Goal: Information Seeking & Learning: Find contact information

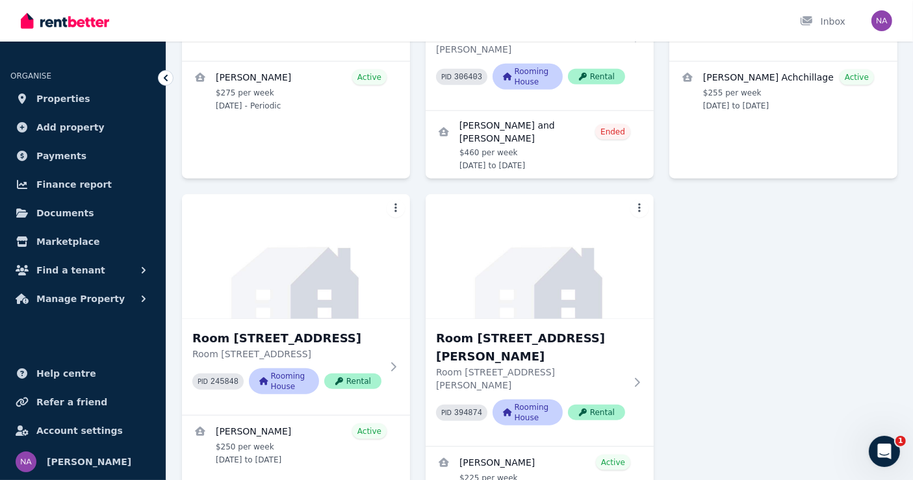
scroll to position [1383, 0]
click at [249, 329] on h3 "Room [STREET_ADDRESS]" at bounding box center [286, 338] width 189 height 18
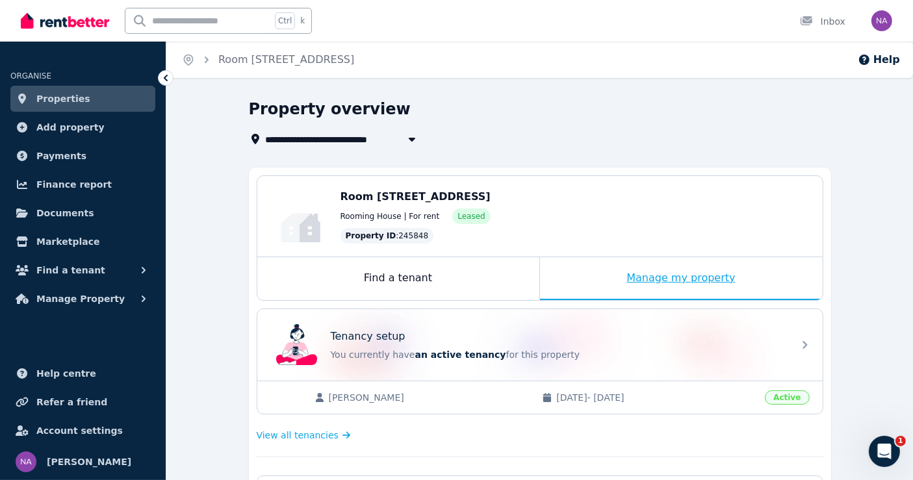
click at [668, 288] on div "Manage my property" at bounding box center [681, 278] width 283 height 43
click at [691, 278] on div "Manage my property" at bounding box center [681, 278] width 283 height 43
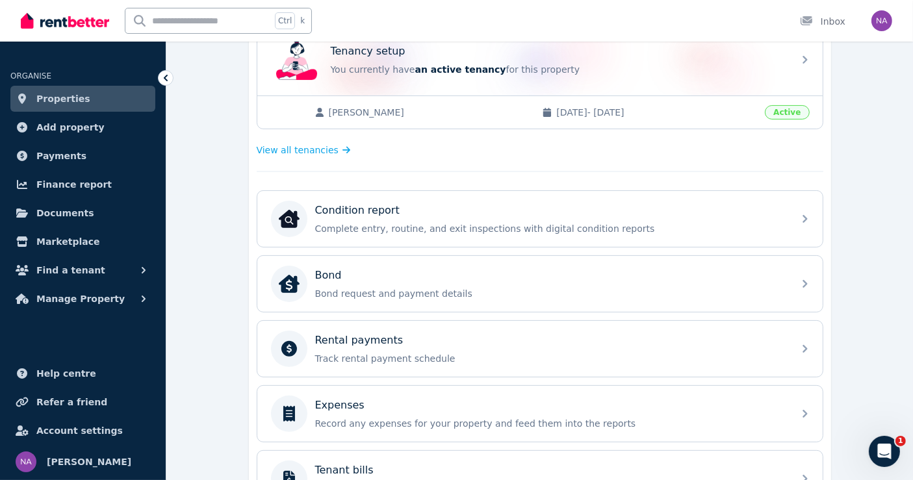
scroll to position [288, 0]
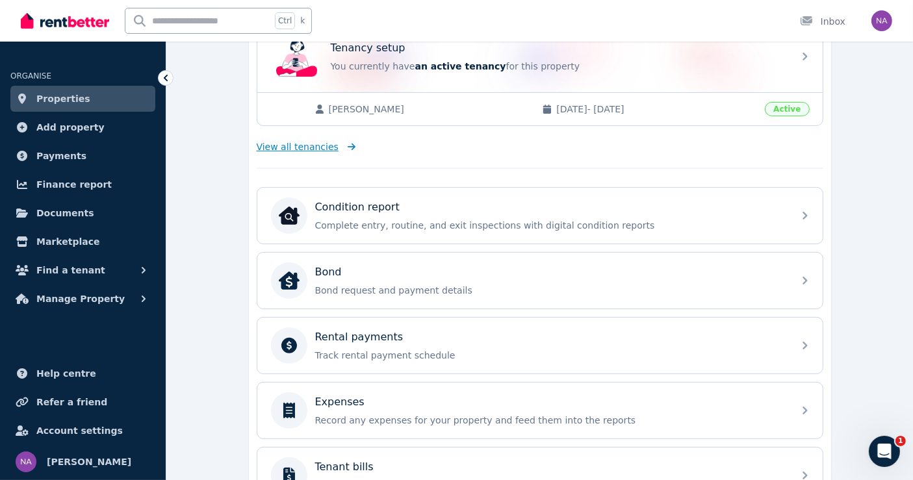
click at [319, 146] on span "View all tenancies" at bounding box center [298, 146] width 82 height 13
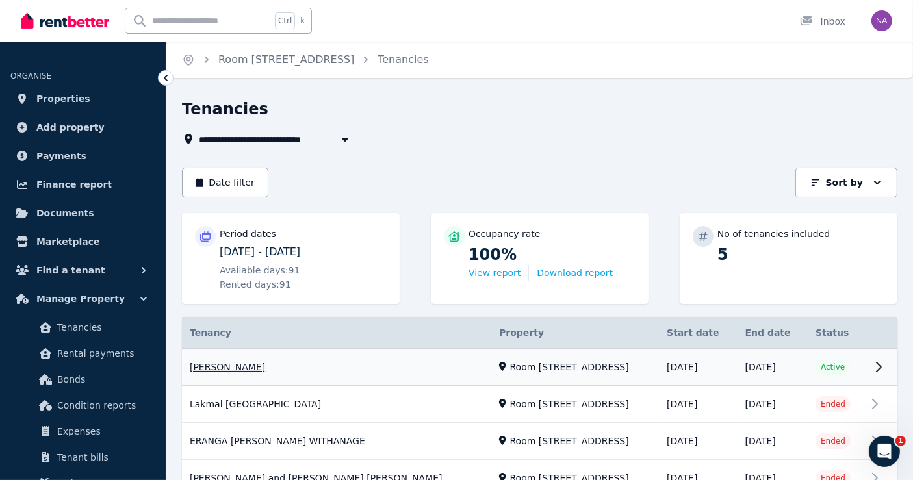
click at [398, 367] on link "View property details" at bounding box center [539, 367] width 715 height 37
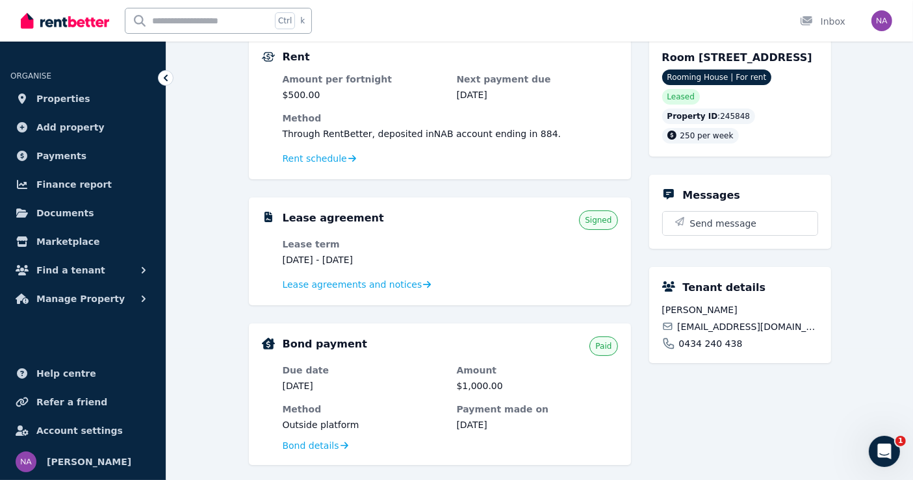
scroll to position [216, 0]
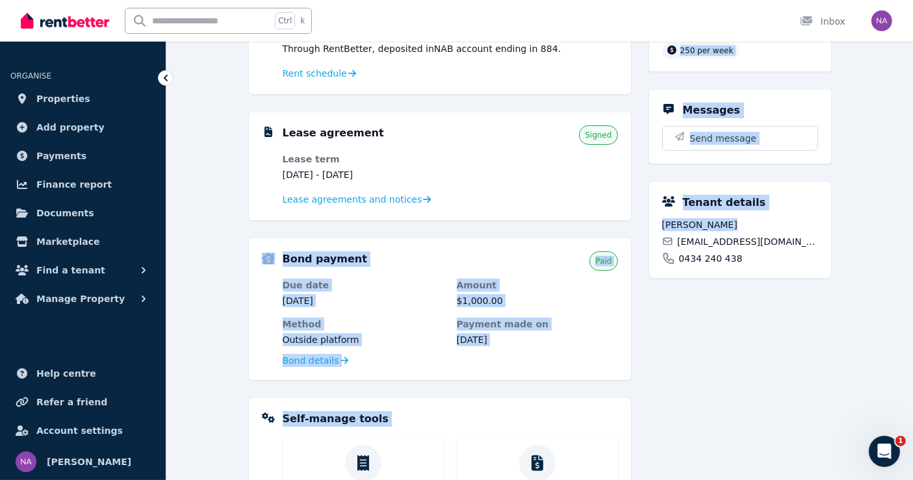
drag, startPoint x: 735, startPoint y: 220, endPoint x: 637, endPoint y: 229, distance: 98.4
click at [637, 229] on div "Rent Amount per fortnight $500.00 Next payment due [DATE] Method Through RentBe…" at bounding box center [540, 324] width 582 height 746
click at [708, 220] on span "[PERSON_NAME]" at bounding box center [740, 224] width 156 height 13
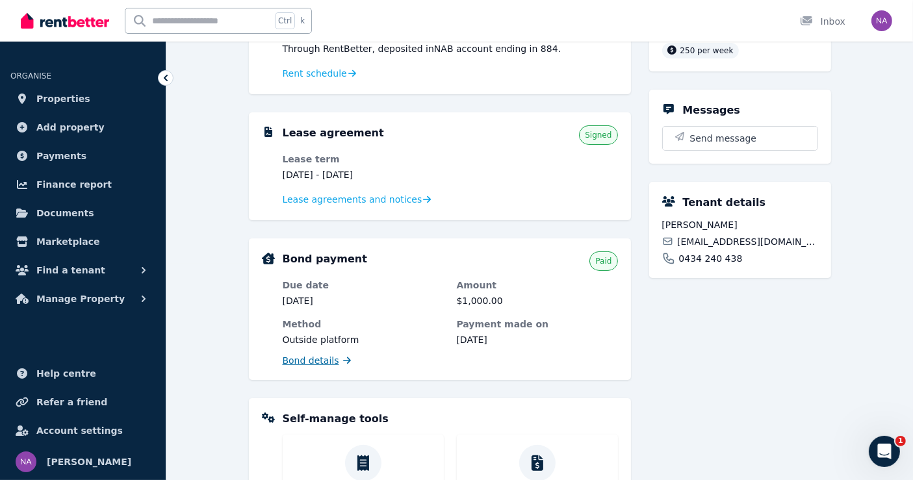
click at [325, 359] on span "Bond details" at bounding box center [311, 360] width 57 height 13
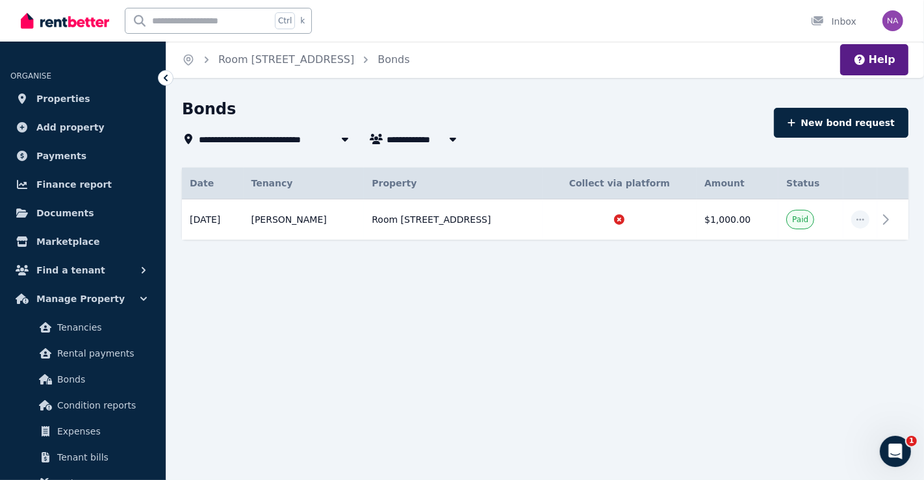
click at [417, 136] on span "[PERSON_NAME]" at bounding box center [435, 139] width 99 height 16
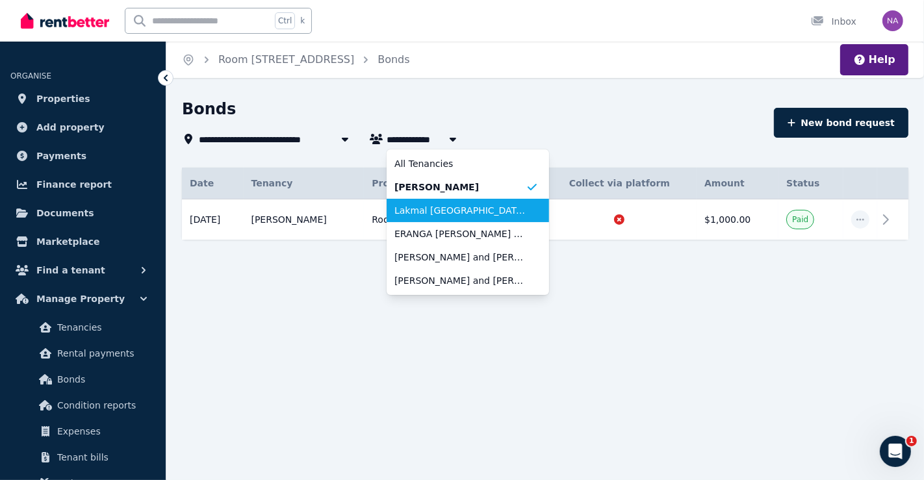
click at [453, 218] on li "Lakmal [GEOGRAPHIC_DATA]" at bounding box center [467, 210] width 162 height 23
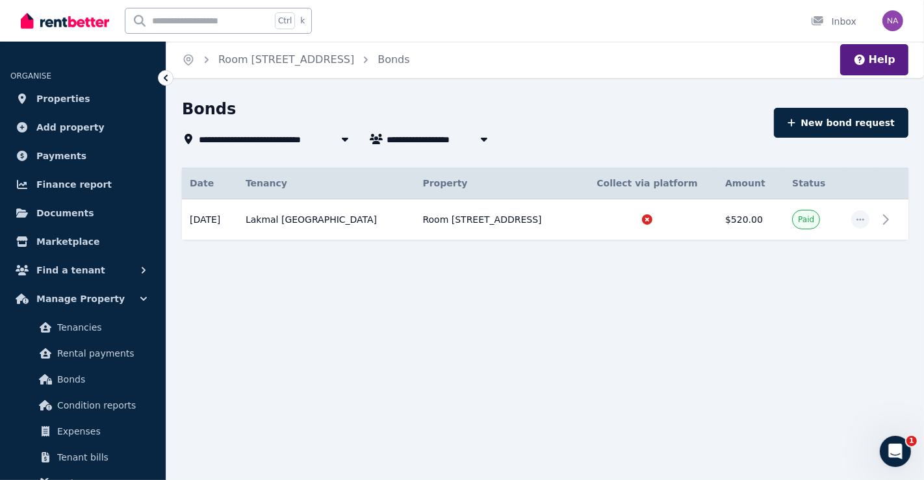
click at [457, 140] on span "Lakmal [GEOGRAPHIC_DATA]" at bounding box center [463, 139] width 155 height 16
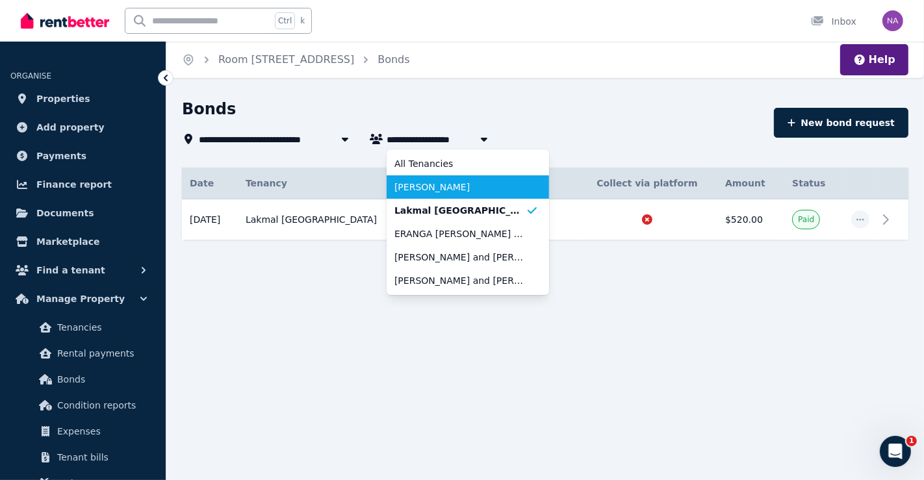
click at [451, 188] on span "[PERSON_NAME]" at bounding box center [459, 187] width 131 height 13
type input "**********"
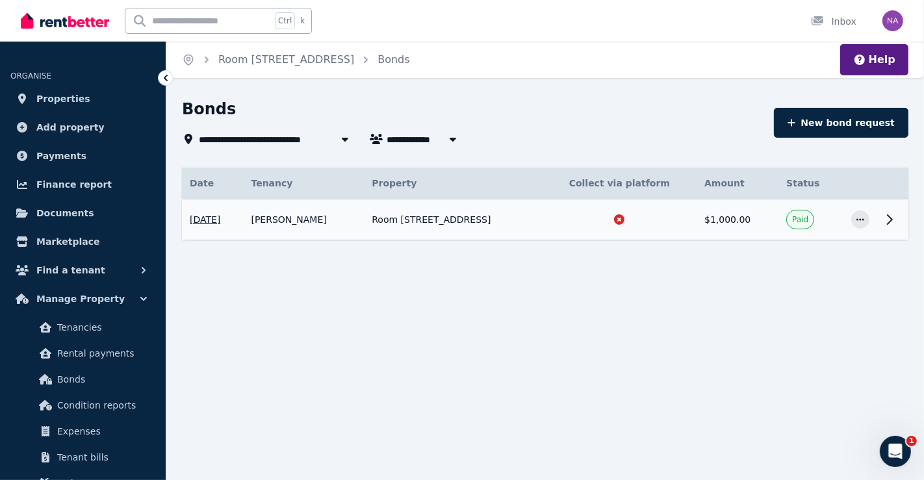
click at [490, 218] on td "Room [STREET_ADDRESS]" at bounding box center [453, 219] width 178 height 41
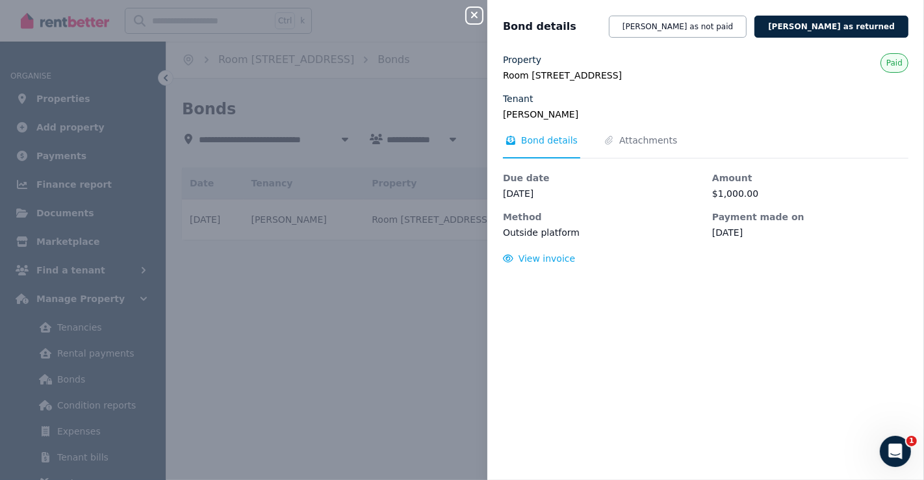
click at [353, 262] on div "Close panel Bond details [PERSON_NAME] as not paid [PERSON_NAME] as returned Pr…" at bounding box center [462, 240] width 924 height 480
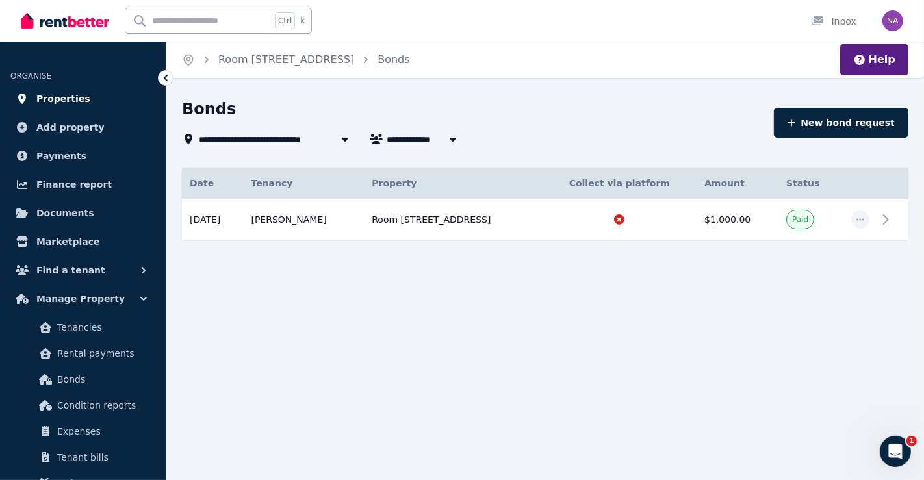
click at [70, 94] on span "Properties" at bounding box center [63, 99] width 54 height 16
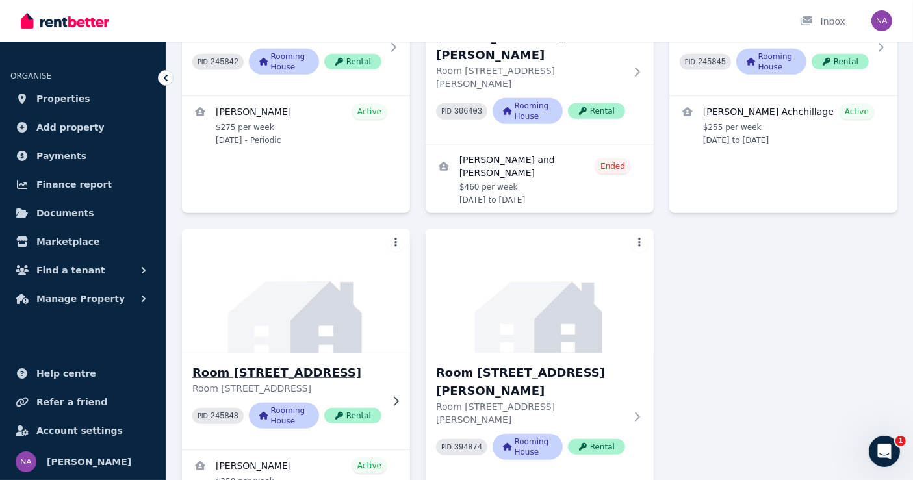
scroll to position [1383, 0]
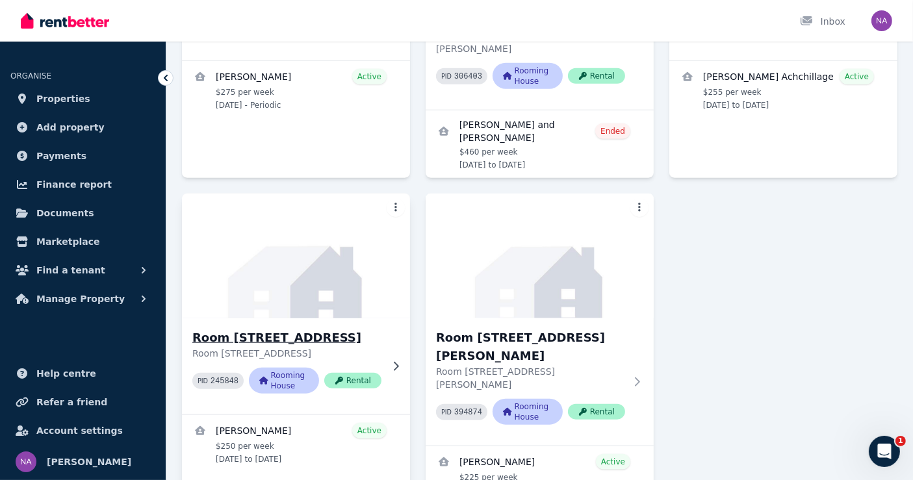
click at [275, 347] on p "Room [STREET_ADDRESS]" at bounding box center [286, 353] width 189 height 13
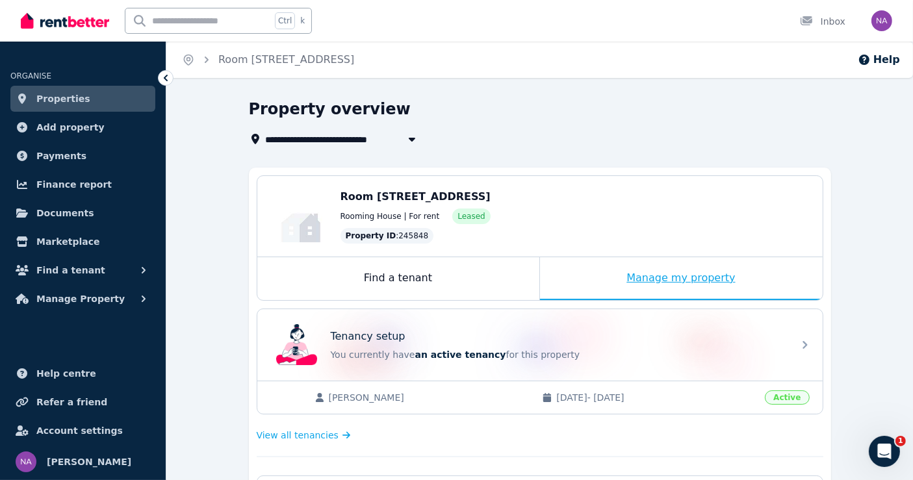
click at [624, 267] on div "Manage my property" at bounding box center [681, 278] width 283 height 43
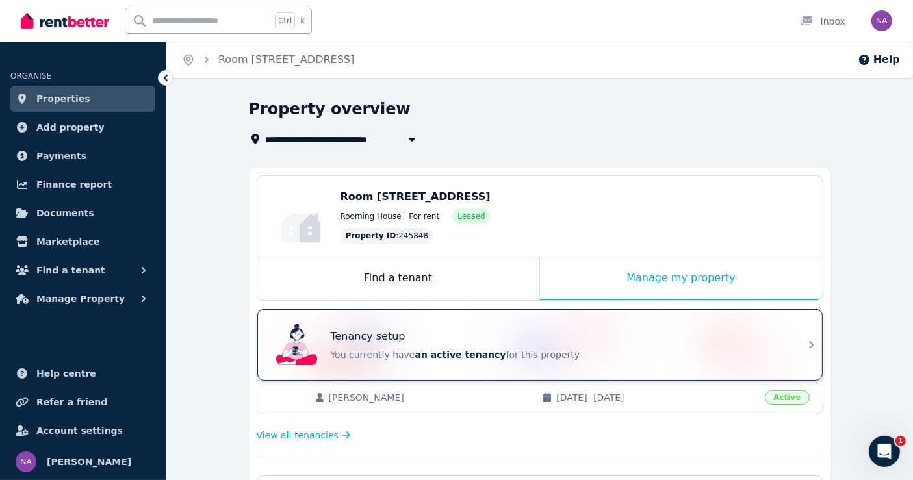
click at [516, 340] on div "Tenancy setup" at bounding box center [558, 337] width 455 height 16
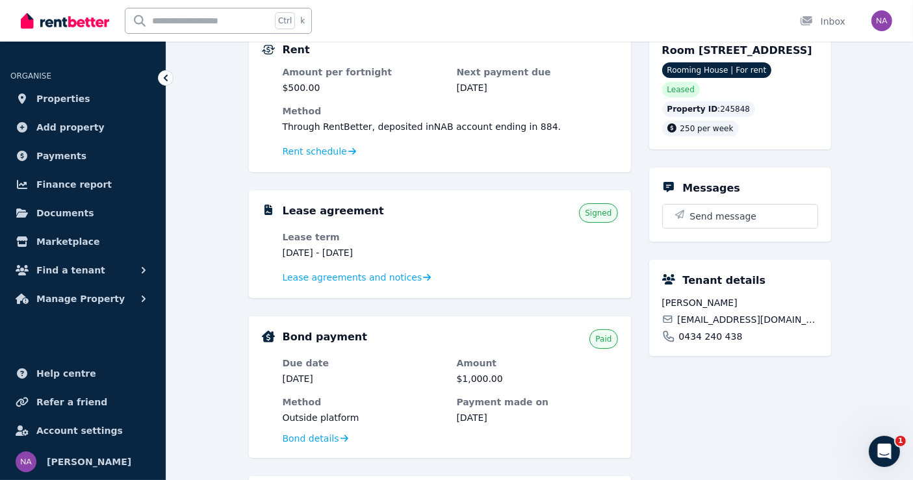
scroll to position [144, 0]
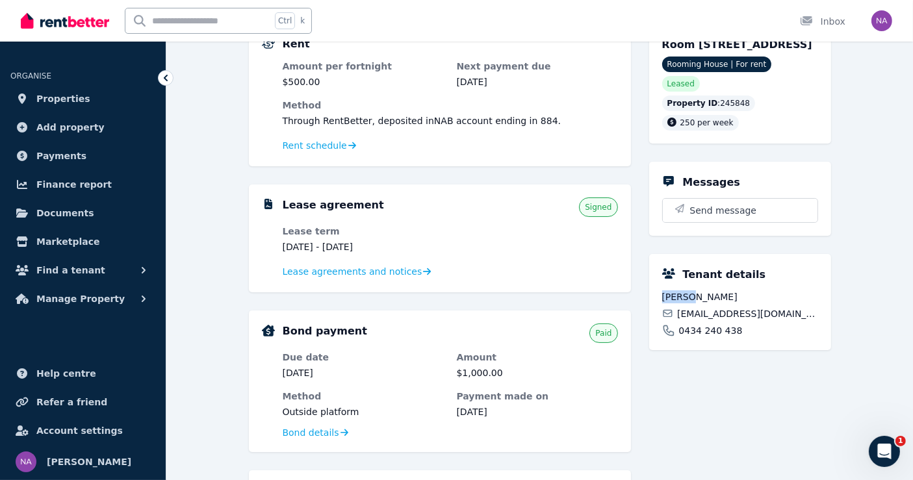
drag, startPoint x: 685, startPoint y: 292, endPoint x: 637, endPoint y: 290, distance: 48.8
click at [637, 290] on div "Rent Amount per fortnight $500.00 Next payment due [DATE] Method Through RentBe…" at bounding box center [540, 396] width 582 height 746
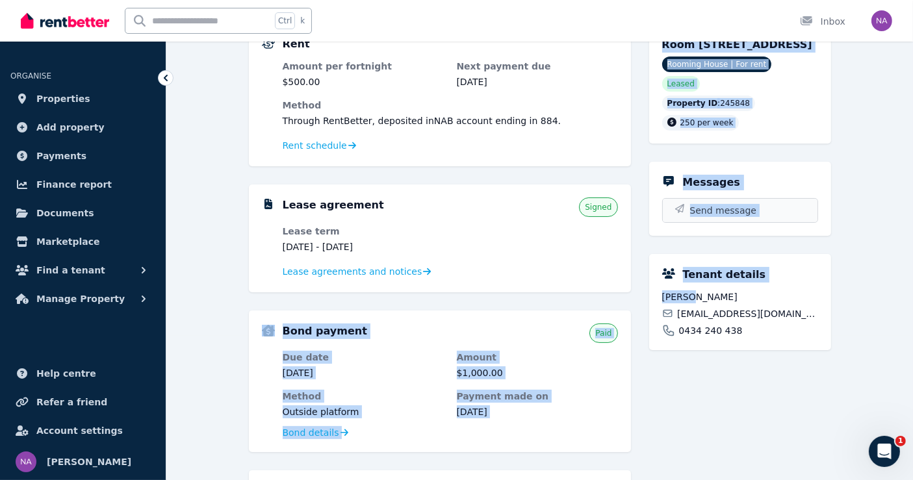
copy div "Bond payment Paid Due date [DATE] Amount $1,000.00 Method Outside platform Paym…"
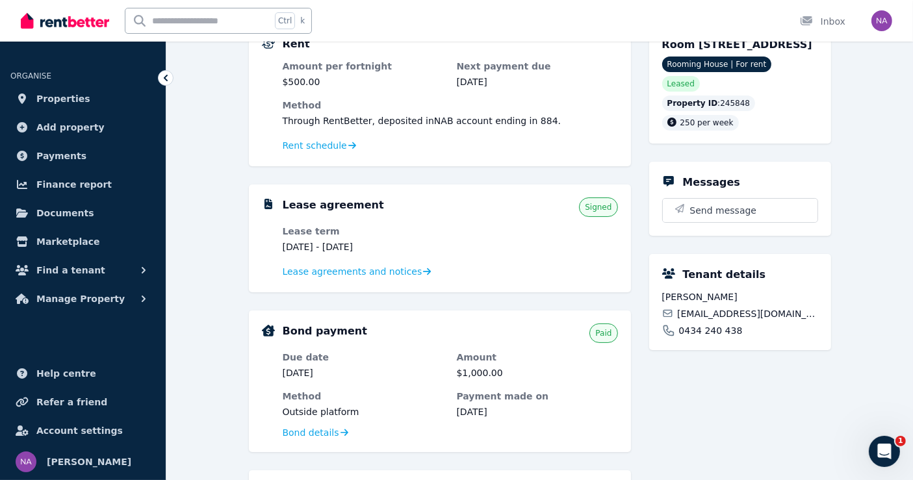
click at [672, 308] on icon at bounding box center [668, 314] width 12 height 12
drag, startPoint x: 684, startPoint y: 292, endPoint x: 655, endPoint y: 289, distance: 29.4
click at [655, 289] on div "Tenant details [PERSON_NAME] [EMAIL_ADDRESS][DOMAIN_NAME] 0434 240 438" at bounding box center [740, 302] width 182 height 96
copy span "[PERSON_NAME]"
drag, startPoint x: 722, startPoint y: 293, endPoint x: 687, endPoint y: 291, distance: 35.1
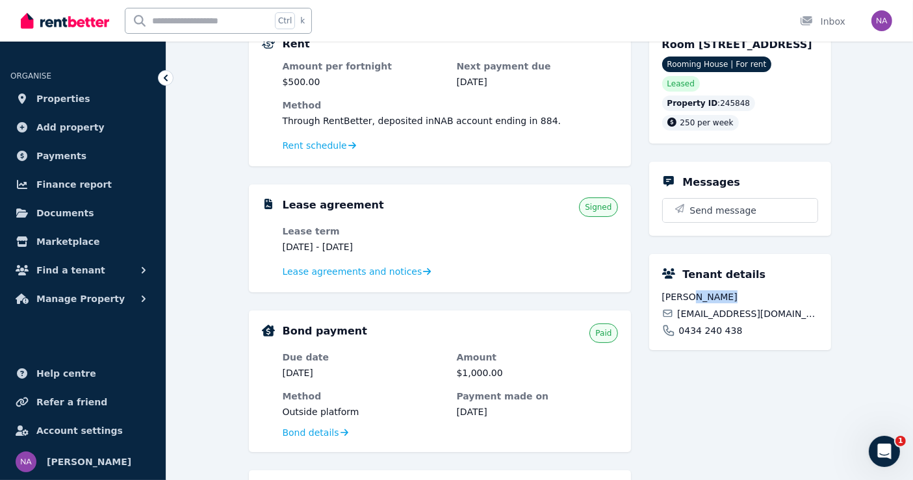
click at [687, 291] on span "[PERSON_NAME]" at bounding box center [740, 296] width 156 height 13
copy span "[PERSON_NAME]"
drag, startPoint x: 796, startPoint y: 309, endPoint x: 679, endPoint y: 314, distance: 116.4
click at [679, 314] on div "[EMAIL_ADDRESS][DOMAIN_NAME]" at bounding box center [740, 313] width 156 height 13
copy span "[EMAIL_ADDRESS][DOMAIN_NAME]"
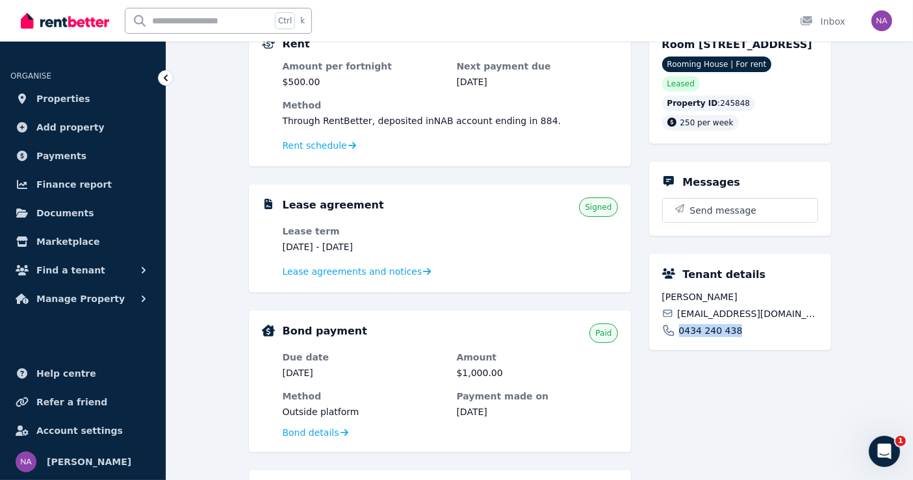
drag, startPoint x: 734, startPoint y: 327, endPoint x: 679, endPoint y: 327, distance: 54.6
click at [679, 327] on div "0434 240 438" at bounding box center [740, 330] width 156 height 13
copy span "0434 240 438"
click at [770, 307] on span "[EMAIL_ADDRESS][DOMAIN_NAME]" at bounding box center [747, 313] width 140 height 13
drag, startPoint x: 722, startPoint y: 291, endPoint x: 655, endPoint y: 288, distance: 67.0
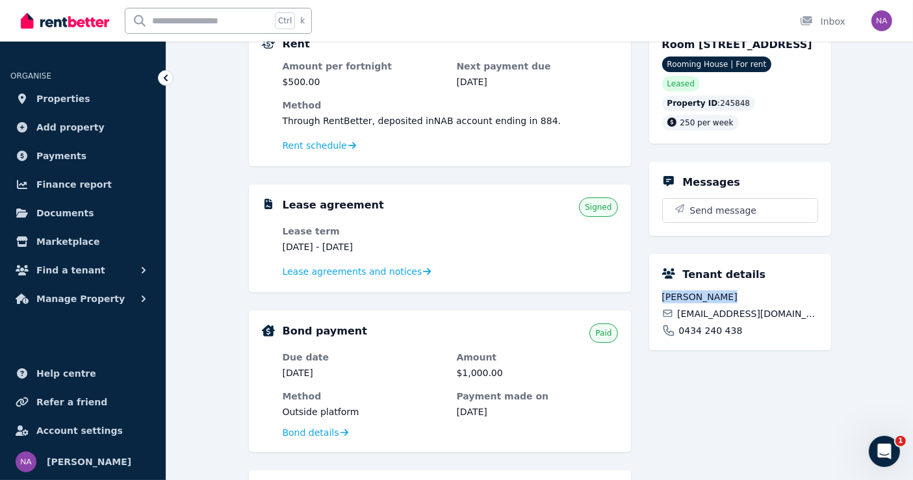
click at [655, 288] on div "Tenant details [PERSON_NAME] [EMAIL_ADDRESS][DOMAIN_NAME] 0434 240 438" at bounding box center [740, 302] width 182 height 96
copy span "[PERSON_NAME]"
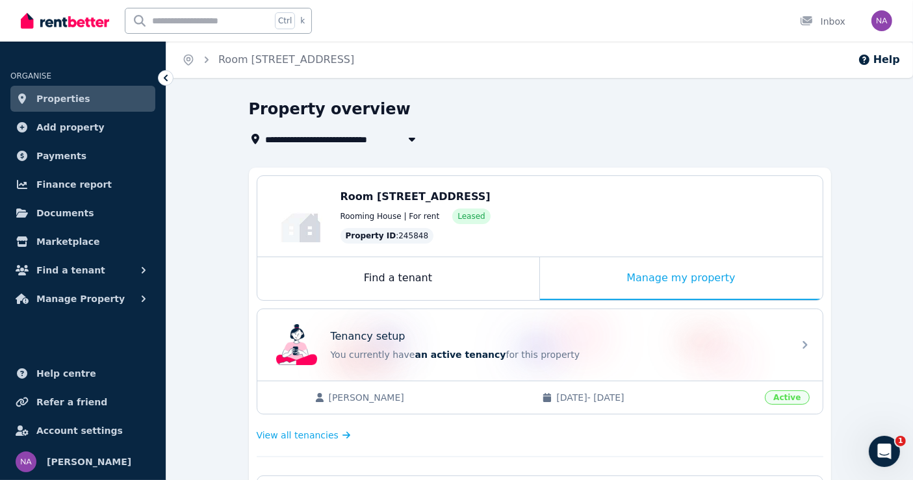
click at [98, 96] on link "Properties" at bounding box center [82, 99] width 145 height 26
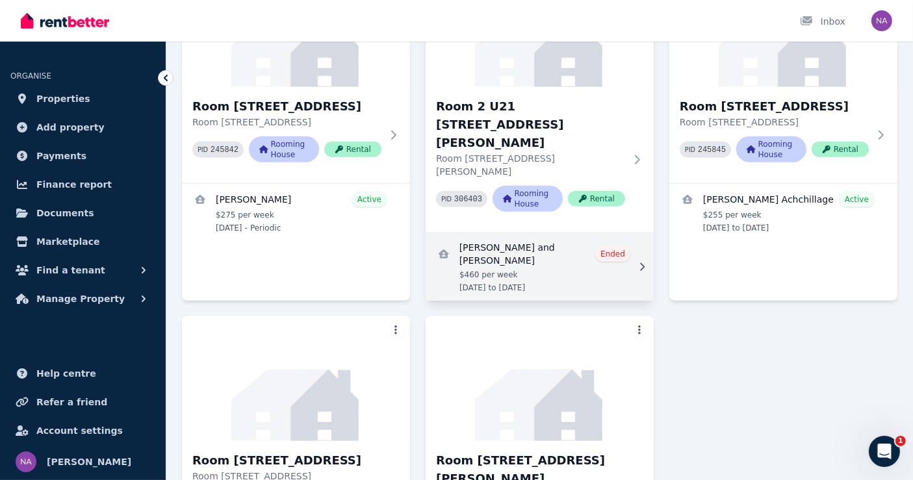
scroll to position [1167, 0]
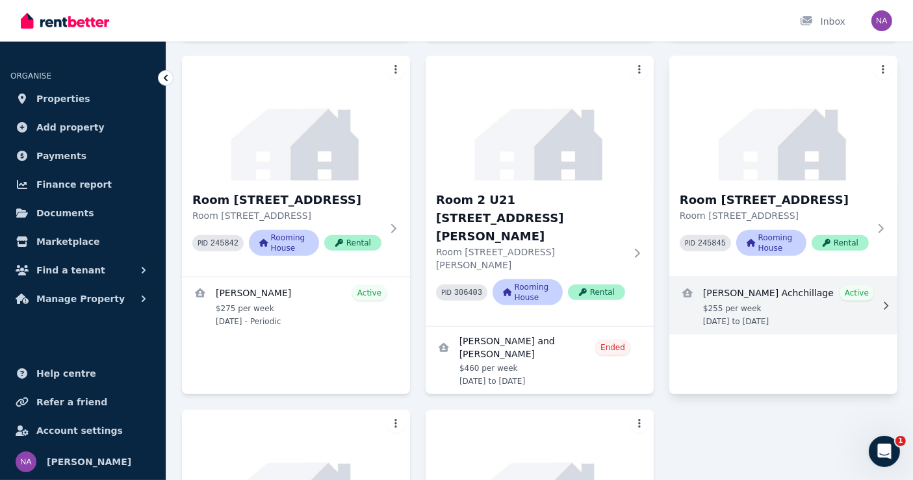
click at [739, 277] on link "View details for Chaminda Sampath Lokuhetti Achchillage" at bounding box center [783, 305] width 228 height 57
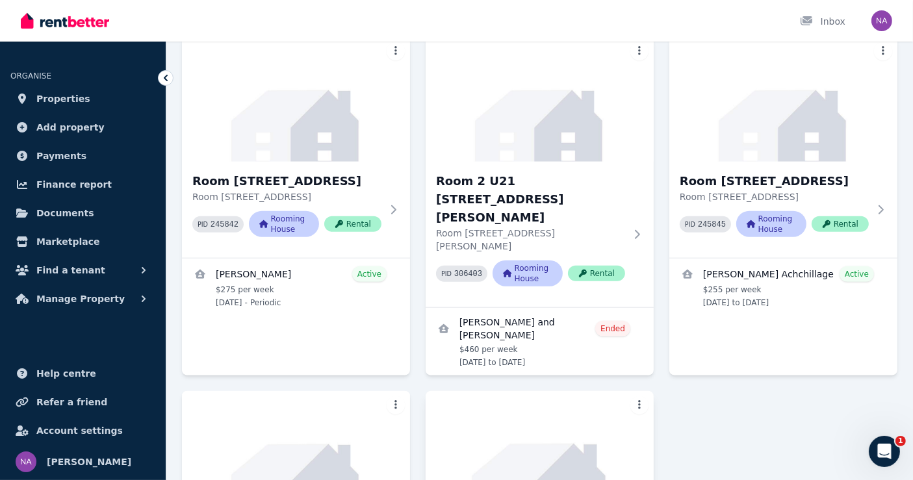
scroll to position [1167, 0]
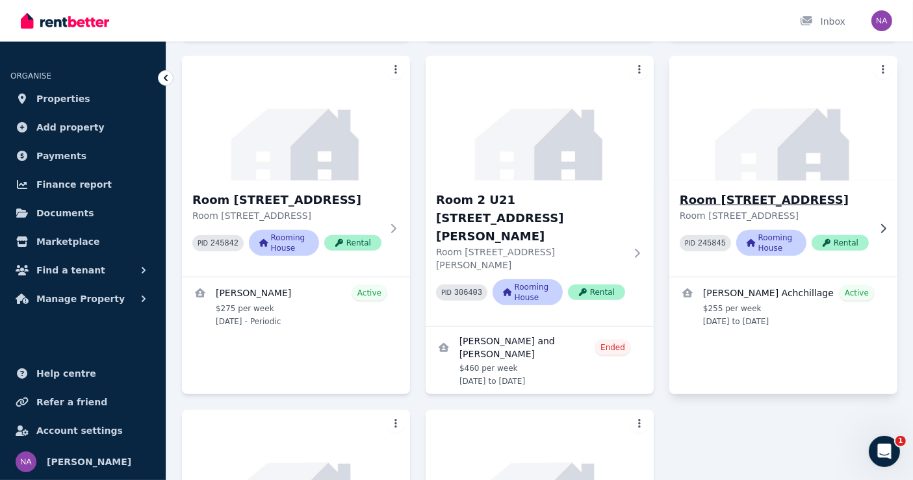
click at [776, 209] on p "Room [STREET_ADDRESS]" at bounding box center [773, 215] width 189 height 13
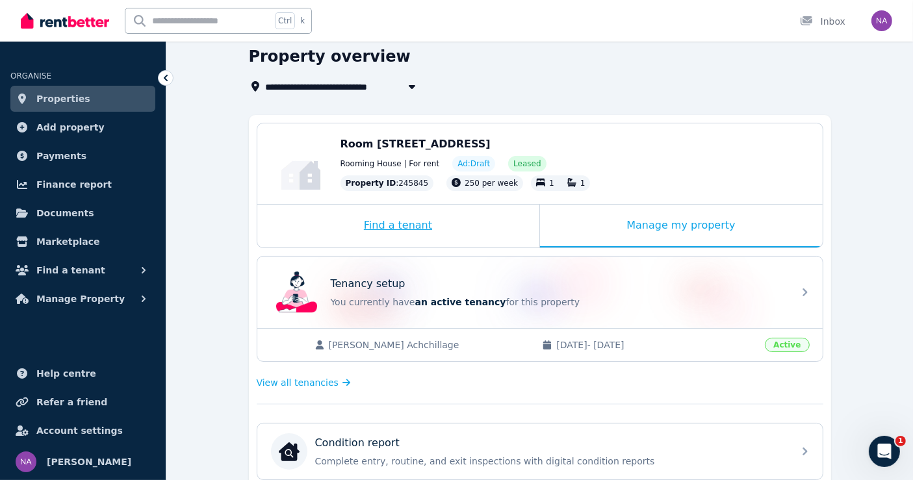
scroll to position [144, 0]
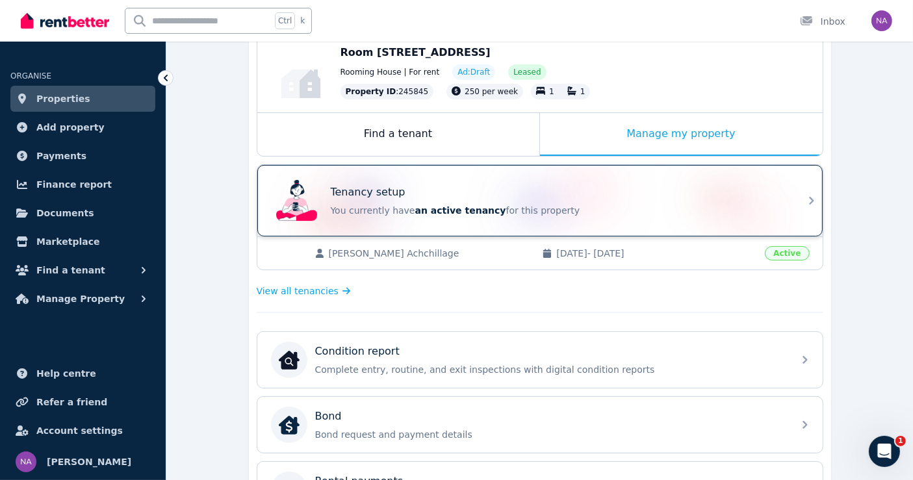
click at [459, 207] on span "an active tenancy" at bounding box center [460, 210] width 91 height 10
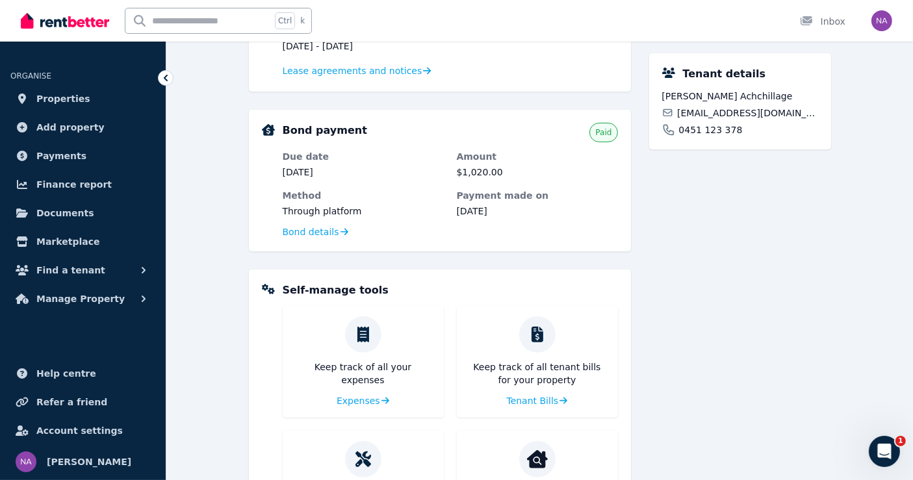
scroll to position [361, 0]
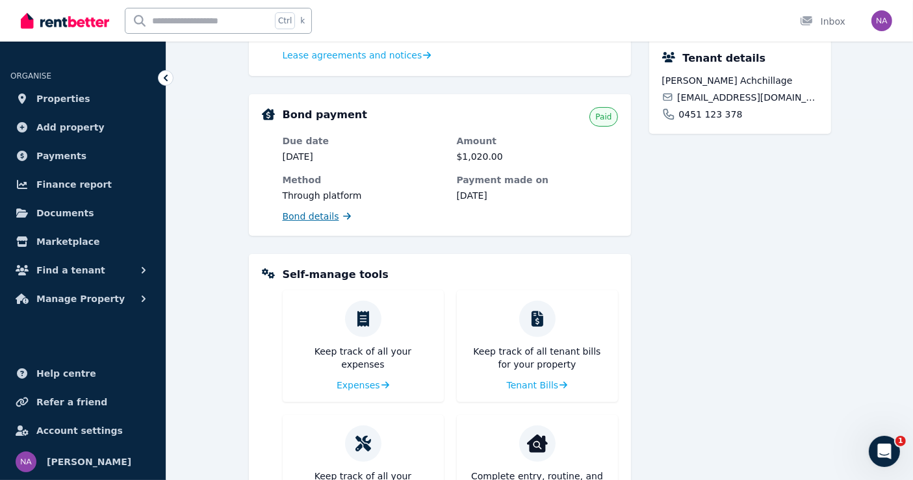
click at [318, 210] on span "Bond details" at bounding box center [311, 216] width 57 height 13
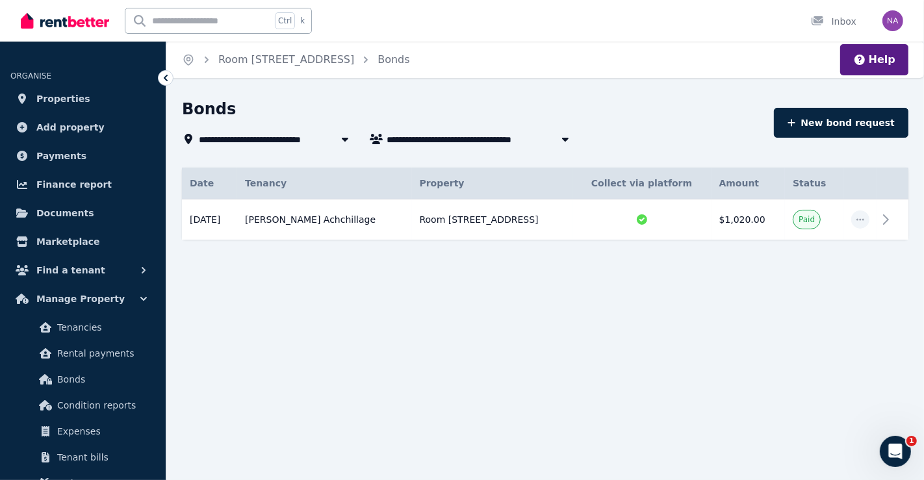
click at [168, 79] on icon at bounding box center [165, 77] width 13 height 13
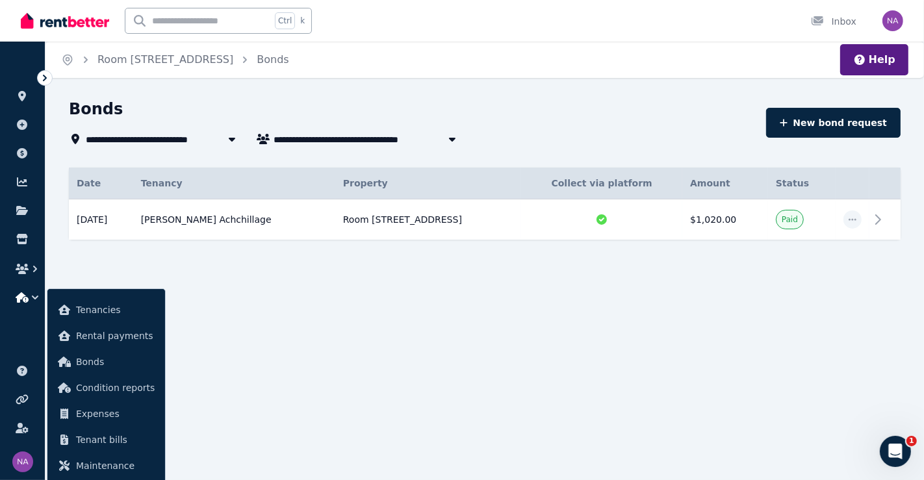
click at [44, 79] on icon at bounding box center [44, 77] width 13 height 13
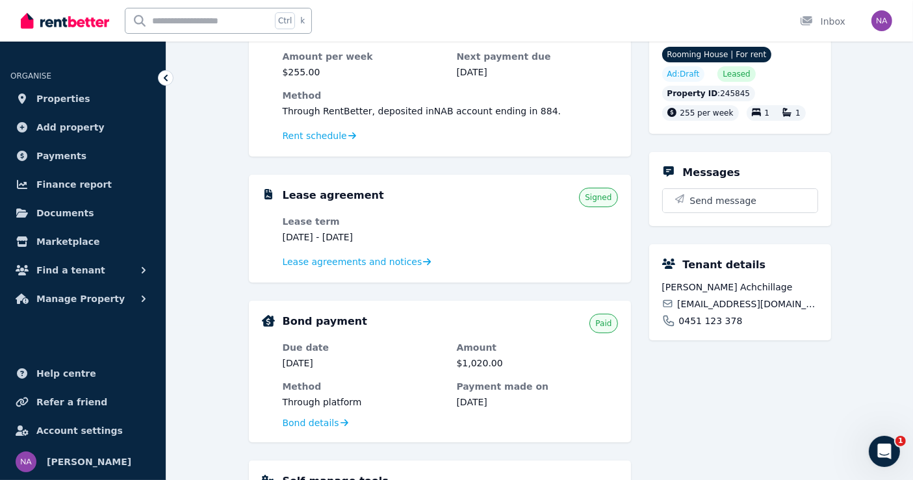
scroll to position [144, 0]
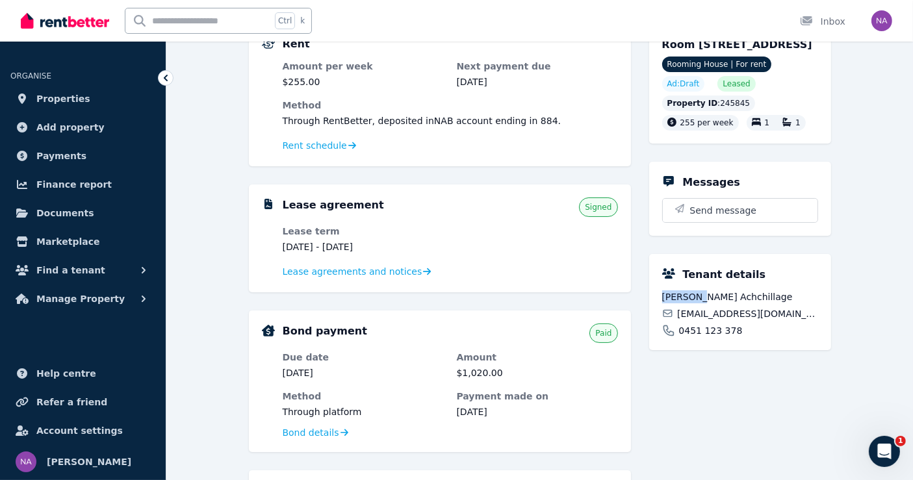
drag, startPoint x: 663, startPoint y: 309, endPoint x: 702, endPoint y: 312, distance: 39.1
click at [702, 303] on span "[PERSON_NAME] Achchillage" at bounding box center [740, 296] width 156 height 13
copy span "[PERSON_NAME]"
drag, startPoint x: 720, startPoint y: 325, endPoint x: 650, endPoint y: 325, distance: 70.2
click at [650, 325] on div "Tenant details [PERSON_NAME] Achchillage [EMAIL_ADDRESS][DOMAIN_NAME] 0451 123 …" at bounding box center [740, 302] width 182 height 96
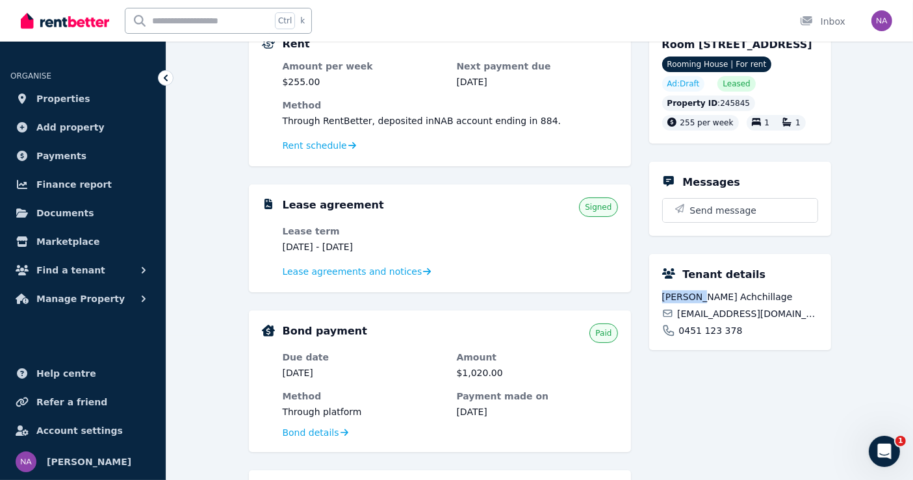
copy span "Achchillage"
drag, startPoint x: 813, startPoint y: 342, endPoint x: 679, endPoint y: 345, distance: 133.2
click at [679, 320] on div "[EMAIL_ADDRESS][DOMAIN_NAME]" at bounding box center [740, 313] width 156 height 13
copy span "[EMAIL_ADDRESS][DOMAIN_NAME]"
drag, startPoint x: 733, startPoint y: 358, endPoint x: 678, endPoint y: 359, distance: 55.2
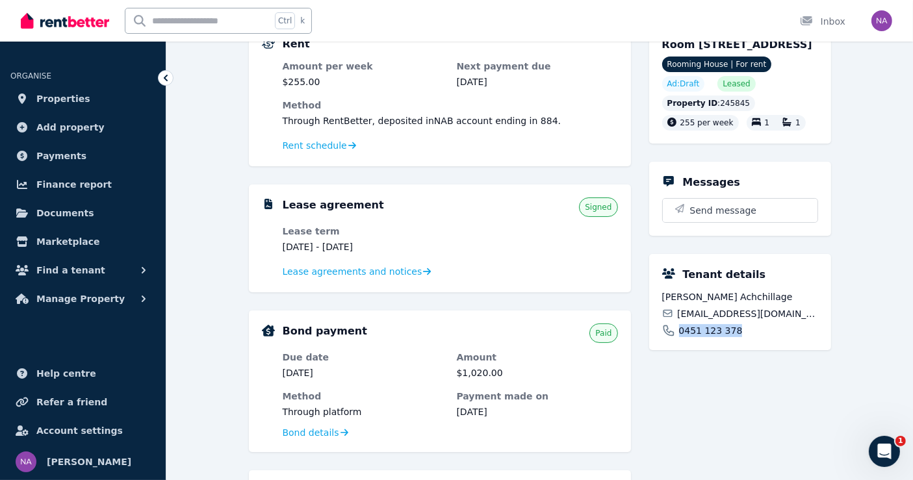
click at [678, 337] on div "0451 123 378" at bounding box center [740, 330] width 156 height 13
copy span "0451 123 378"
click at [635, 277] on div "Rent Amount per week $255.00 Next payment due [DATE] Method Through RentBetter …" at bounding box center [540, 396] width 582 height 746
click at [79, 95] on link "Properties" at bounding box center [82, 99] width 145 height 26
